Goal: Transaction & Acquisition: Purchase product/service

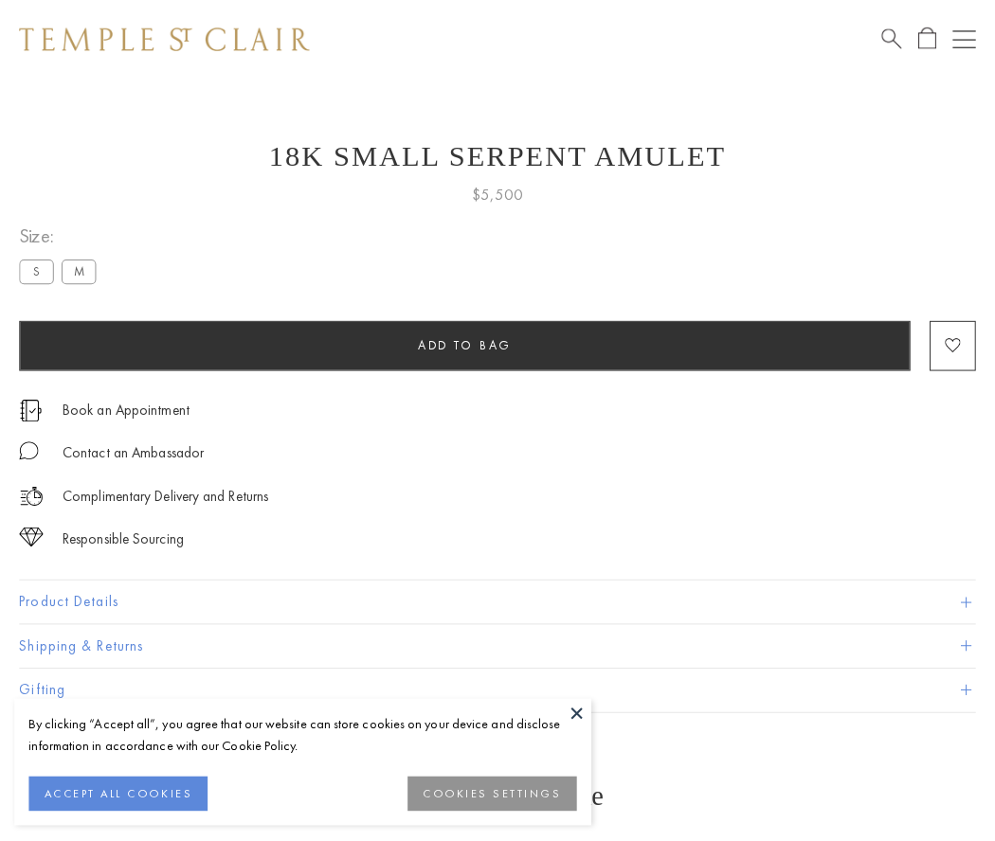
scroll to position [2, 0]
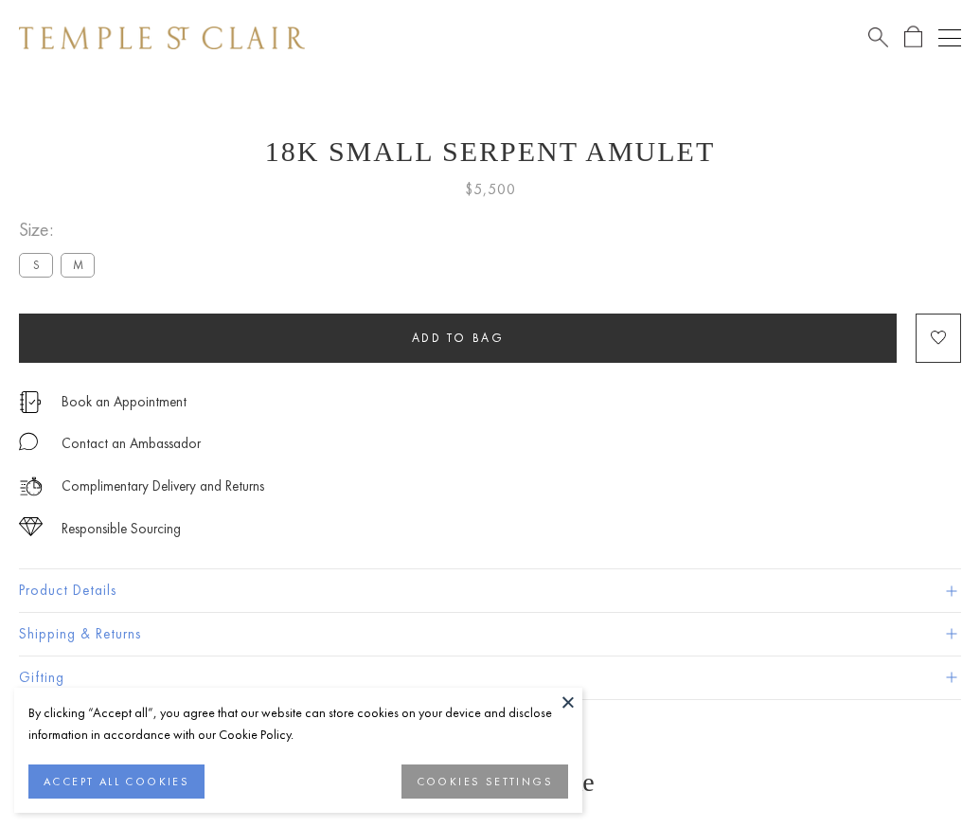
click at [458, 337] on span "Add to bag" at bounding box center [458, 338] width 93 height 16
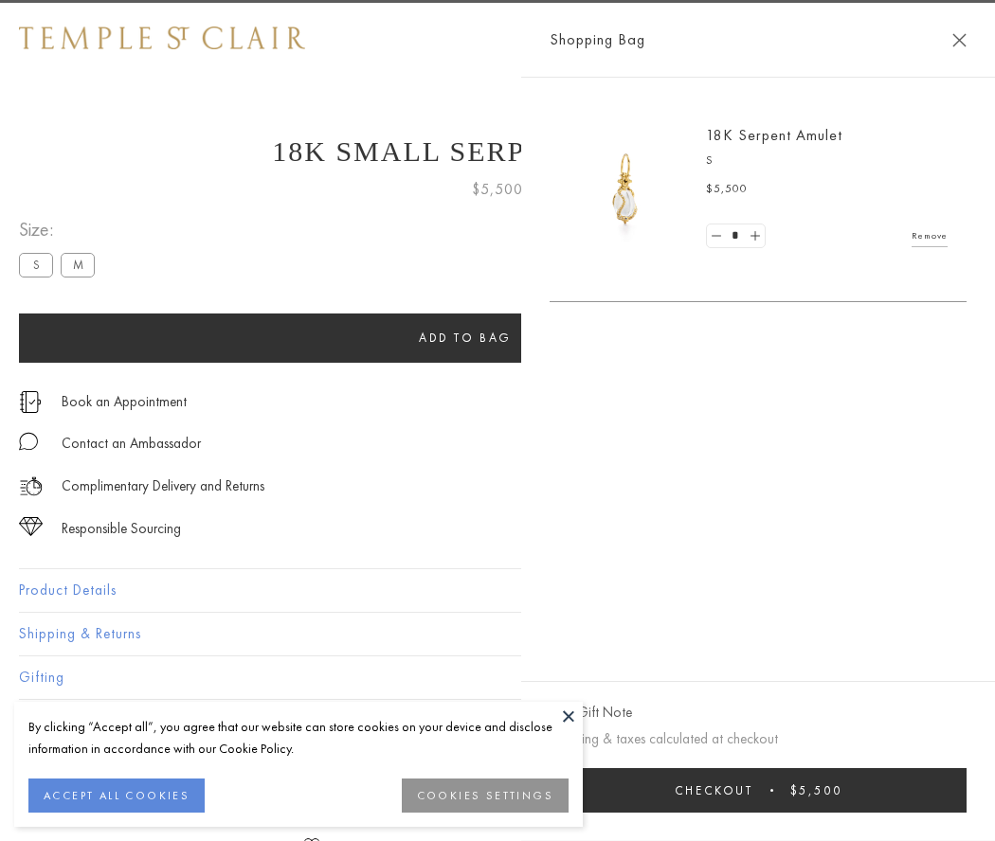
click at [753, 790] on span "Checkout" at bounding box center [713, 790] width 79 height 16
